Goal: Find specific page/section: Find specific page/section

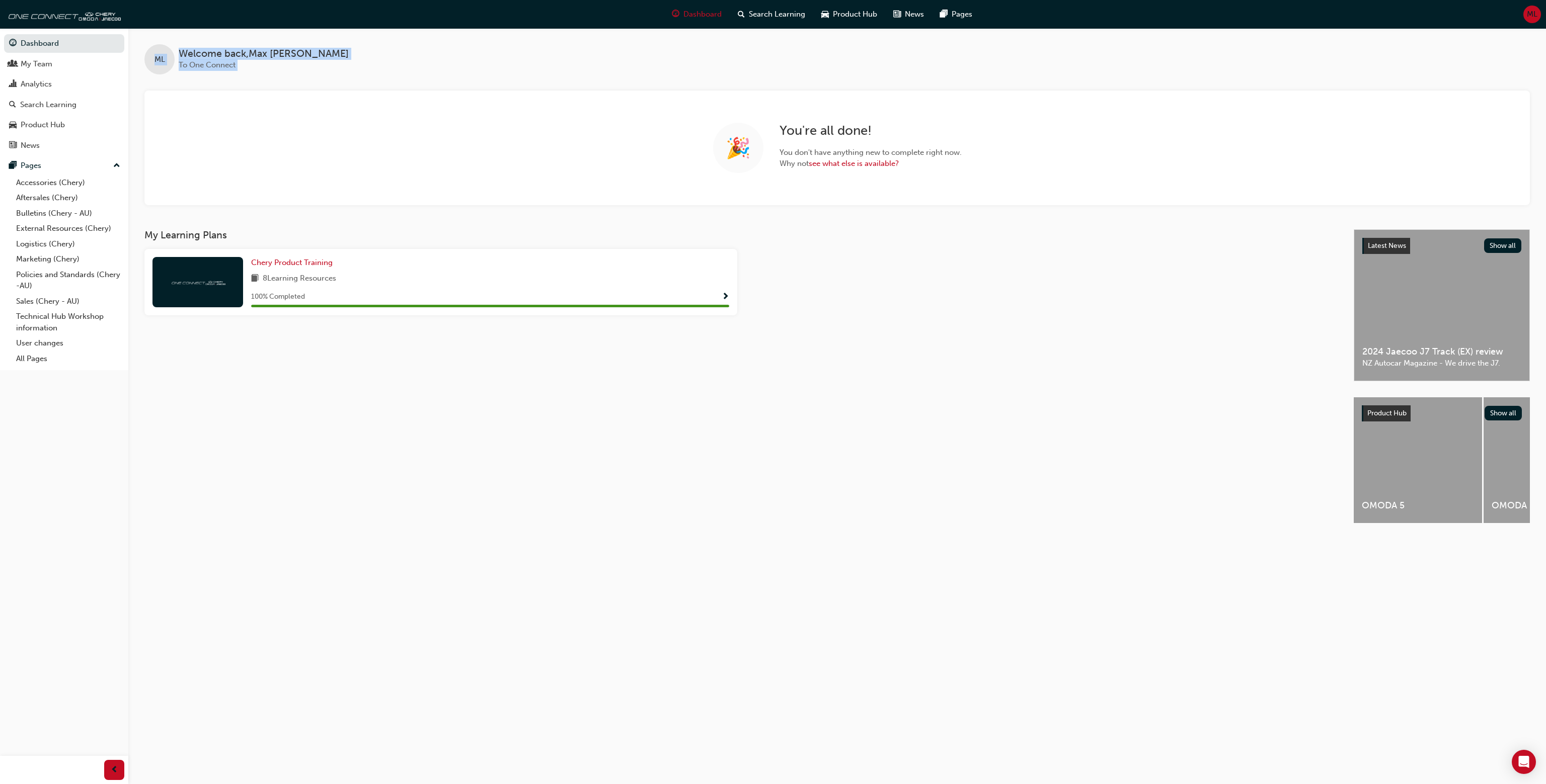
drag, startPoint x: 156, startPoint y: 31, endPoint x: 323, endPoint y: 76, distance: 173.0
click at [321, 76] on div "ML Welcome back , [PERSON_NAME] To One Connect 🎉 You ' re all done! You don ' t…" at bounding box center [837, 117] width 1417 height 177
click at [221, 41] on div "ML Welcome back , [PERSON_NAME] To One Connect" at bounding box center [837, 51] width 1417 height 46
click at [188, 39] on div "ML Welcome back , [PERSON_NAME] To One Connect" at bounding box center [837, 51] width 1417 height 46
click at [297, 77] on div "ML Welcome back , [PERSON_NAME] To One Connect 🎉 You ' re all done! You don ' t…" at bounding box center [837, 117] width 1417 height 177
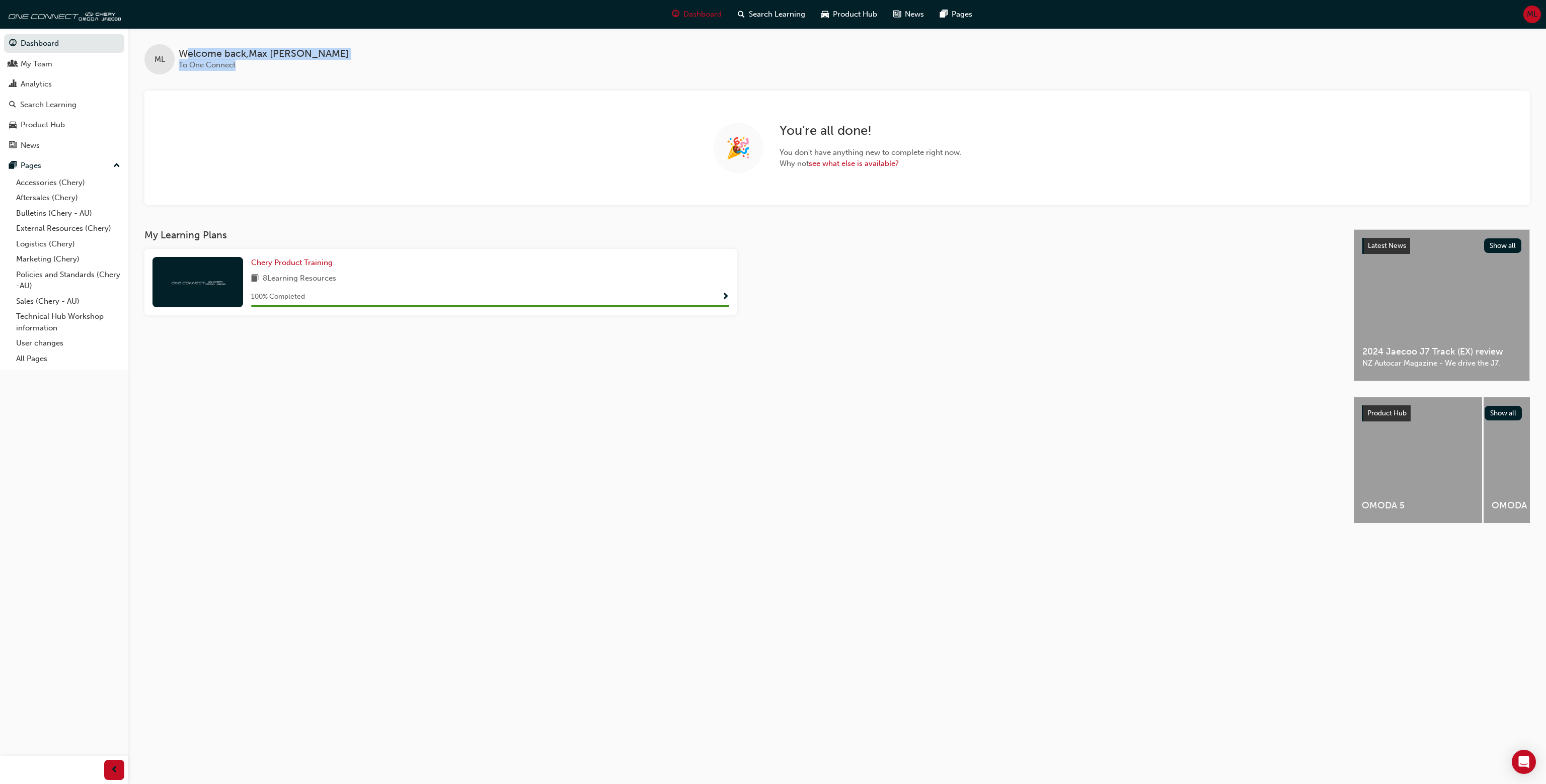
drag, startPoint x: 316, startPoint y: 70, endPoint x: 194, endPoint y: 42, distance: 125.2
click at [190, 37] on div "ML Welcome back , [PERSON_NAME] To One Connect" at bounding box center [837, 51] width 1417 height 46
click at [194, 41] on div "ML Welcome back , [PERSON_NAME] To One Connect" at bounding box center [837, 51] width 1417 height 46
click at [62, 64] on div "My Team" at bounding box center [64, 64] width 110 height 12
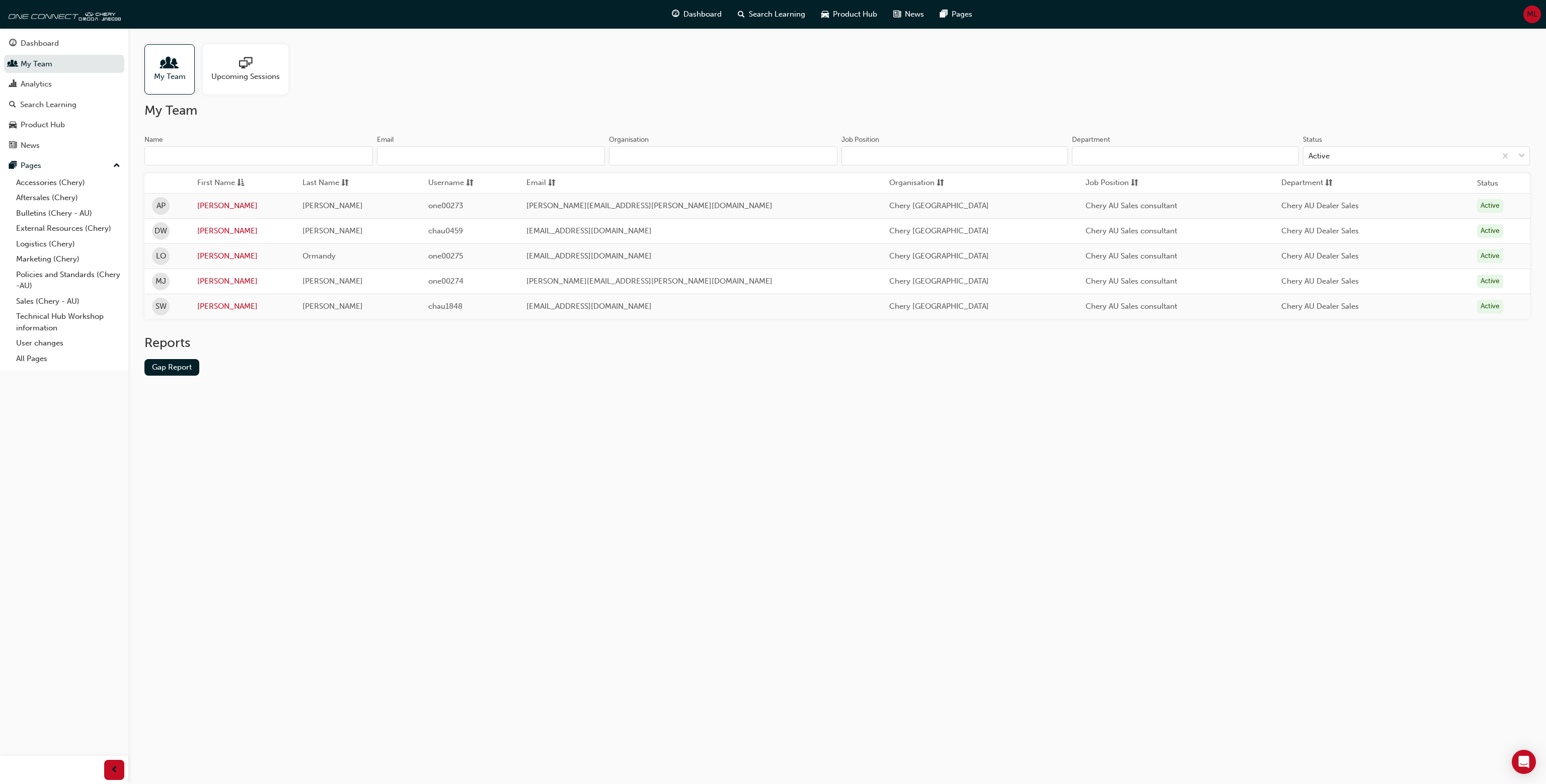
click at [546, 128] on div "My Team Name Email Organisation Job Position Department Status Active First Nam…" at bounding box center [837, 247] width 1385 height 289
click at [85, 229] on link "External Resources (Chery)" at bounding box center [69, 228] width 112 height 15
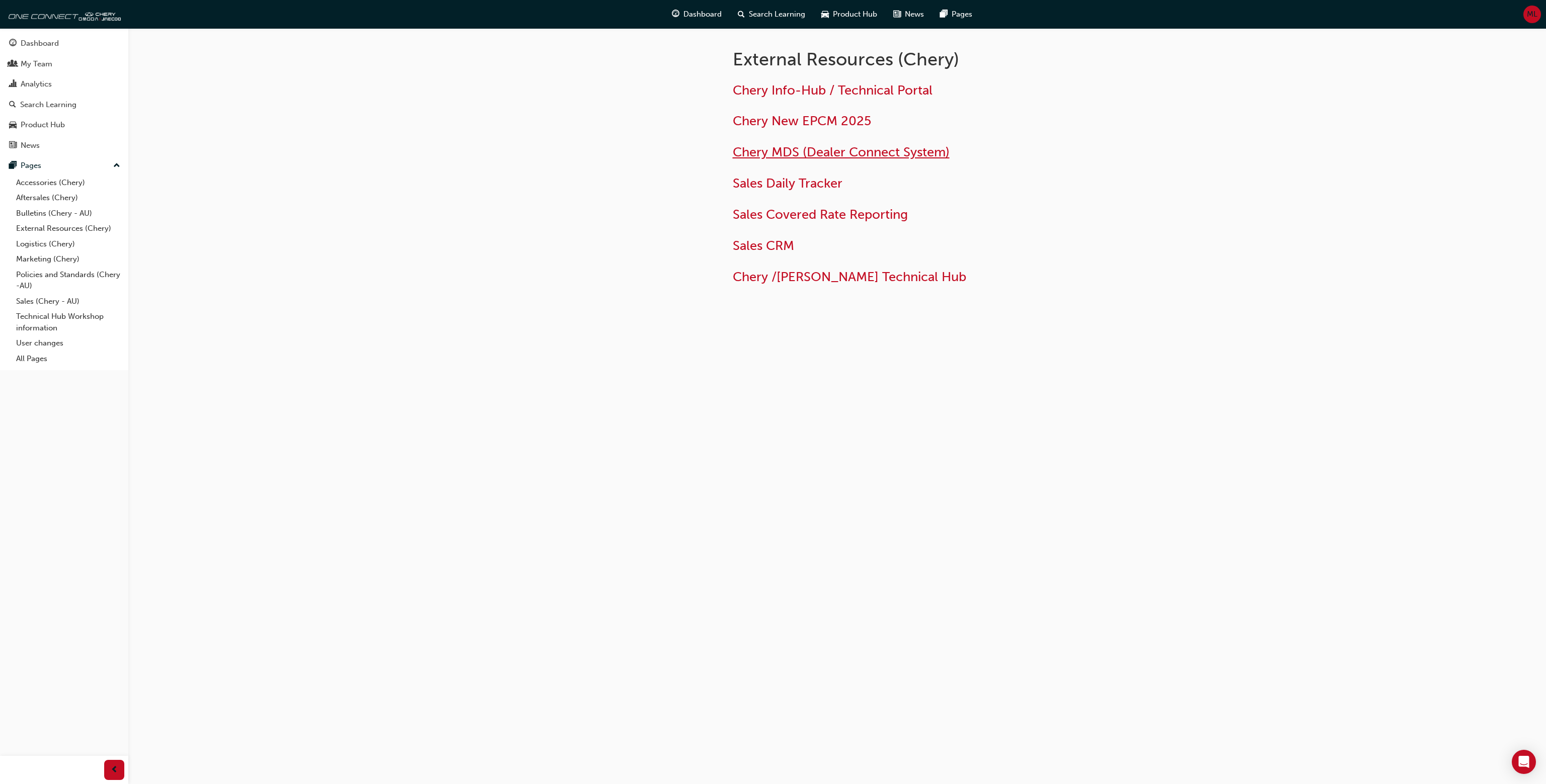
click at [831, 156] on span "Chery MDS (Dealer Connect System)" at bounding box center [841, 152] width 217 height 15
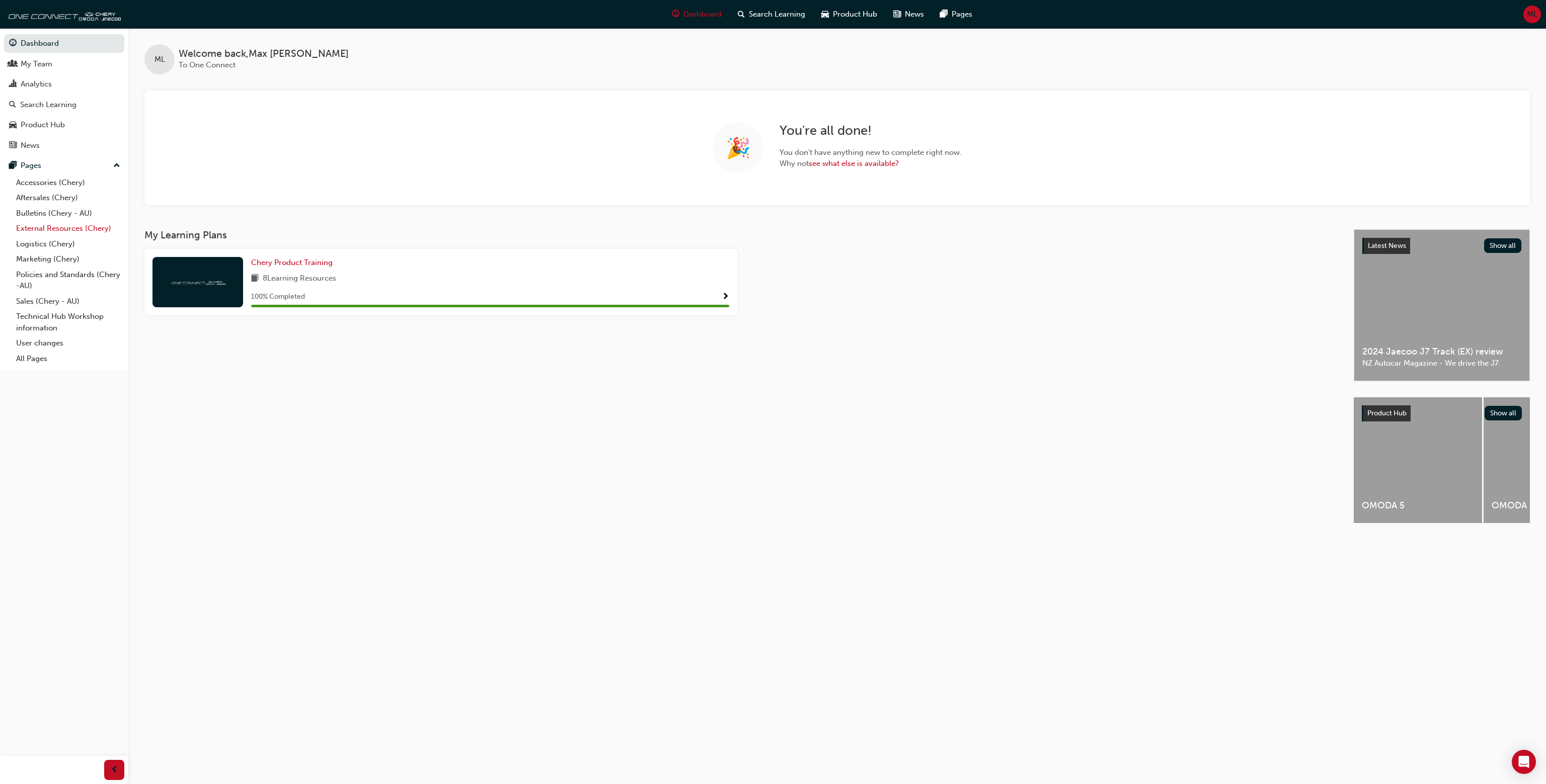
click at [77, 226] on link "External Resources (Chery)" at bounding box center [69, 228] width 112 height 15
